Goal: Check status: Check status

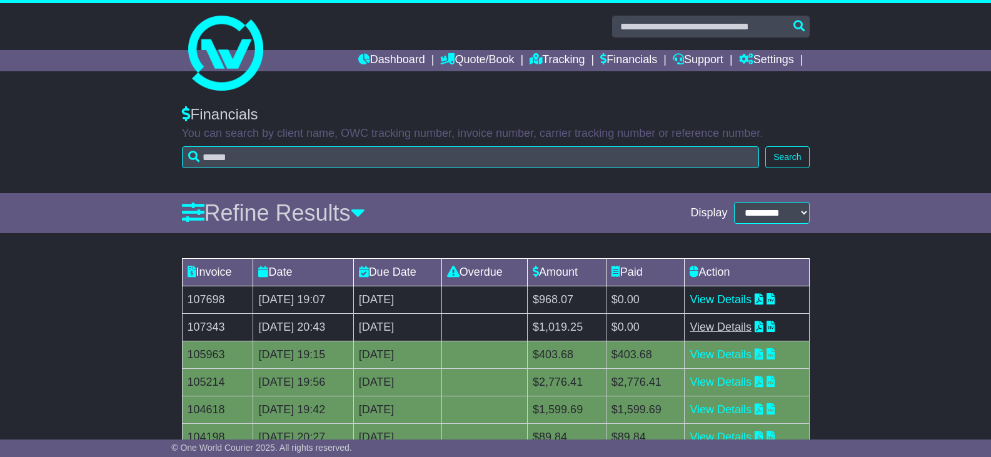
click at [741, 329] on link "View Details" at bounding box center [721, 327] width 62 height 13
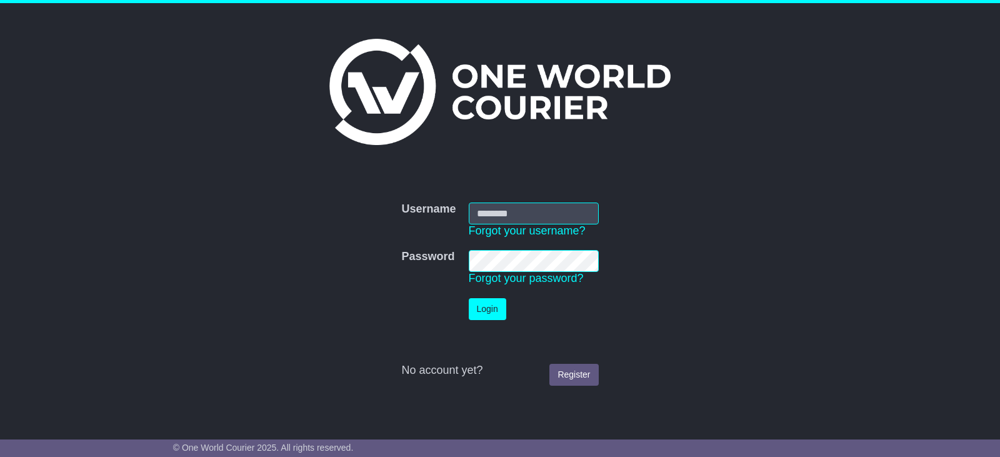
type input "**********"
click at [481, 311] on button "Login" at bounding box center [488, 309] width 38 height 22
